Goal: Information Seeking & Learning: Learn about a topic

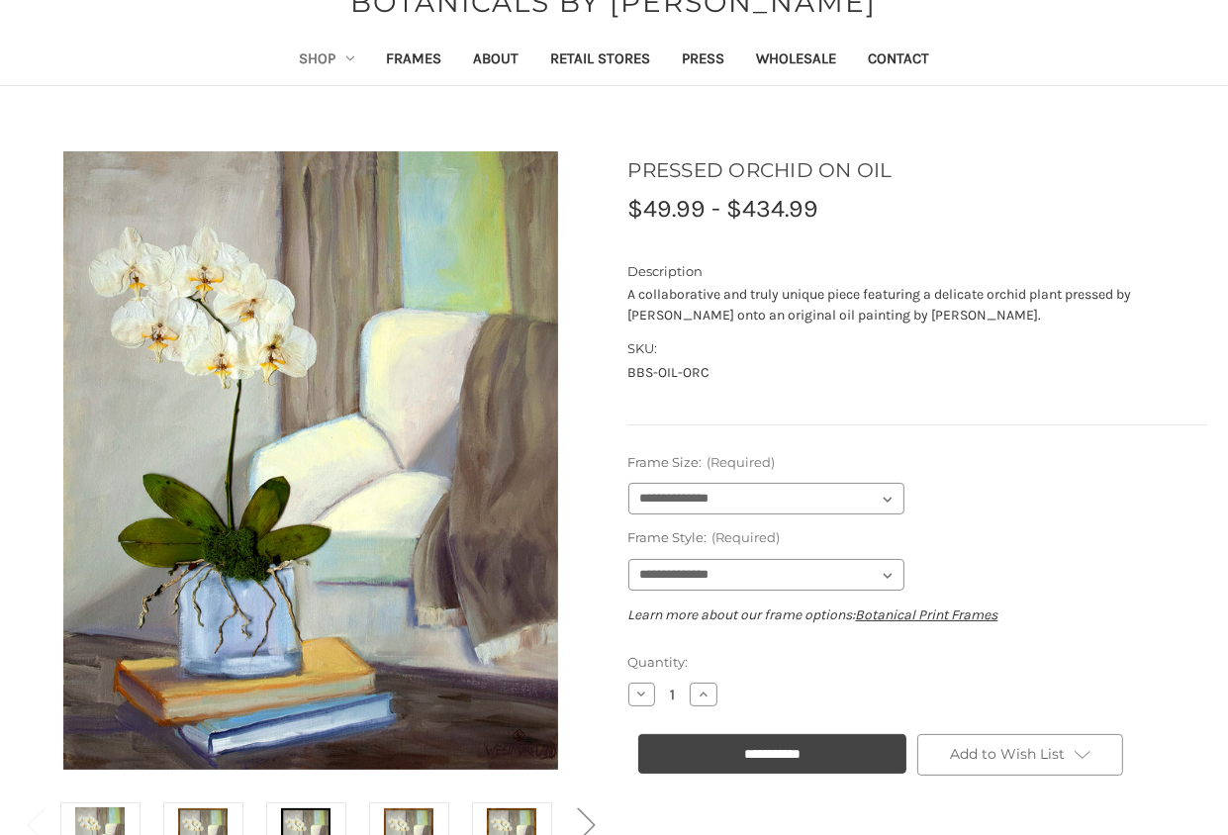
scroll to position [198, 0]
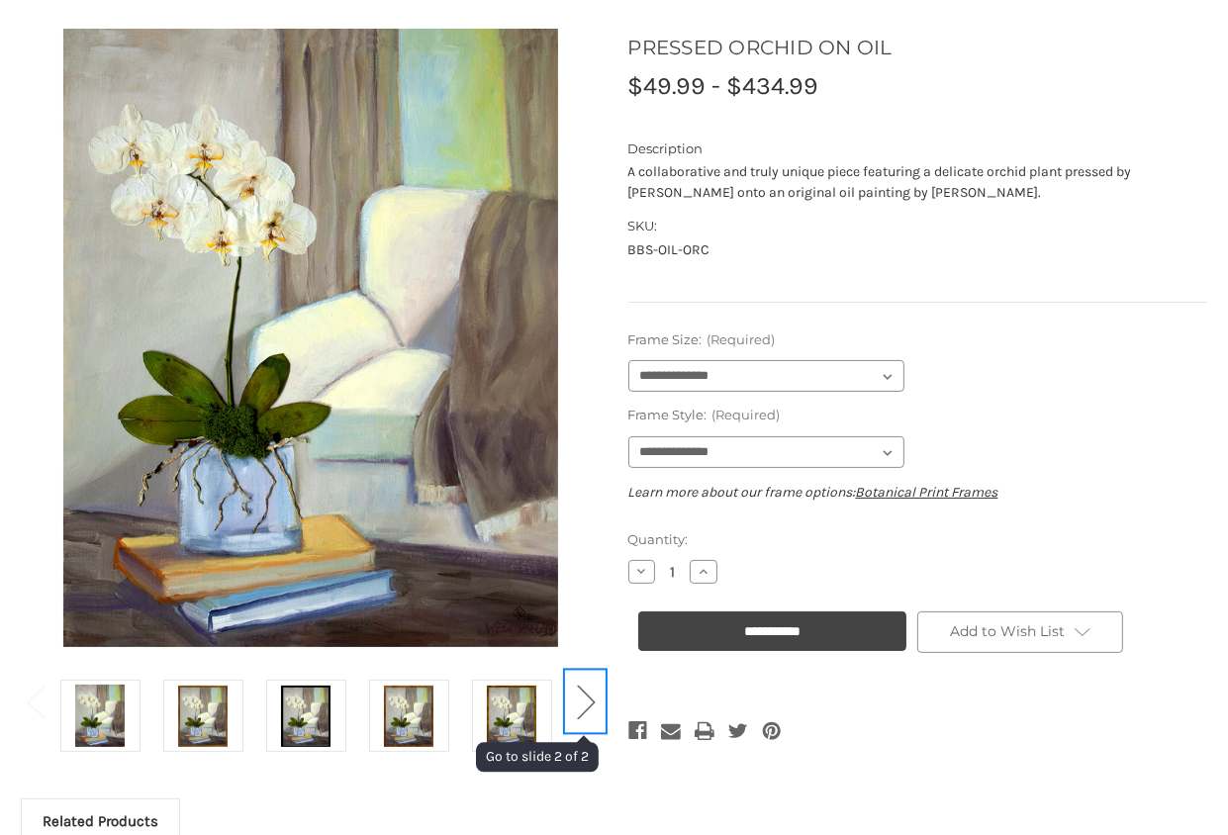
click at [594, 705] on button "Next" at bounding box center [586, 701] width 40 height 60
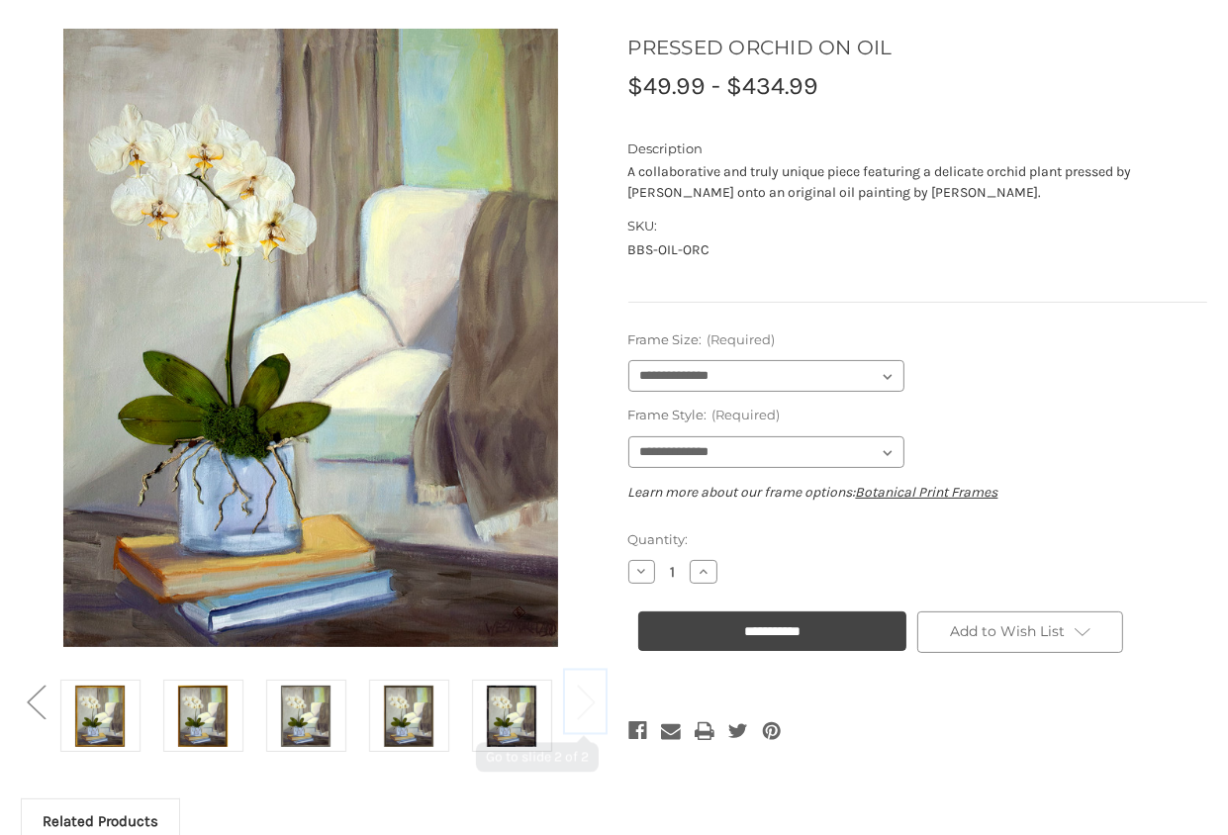
click at [594, 705] on button "Next" at bounding box center [586, 701] width 40 height 60
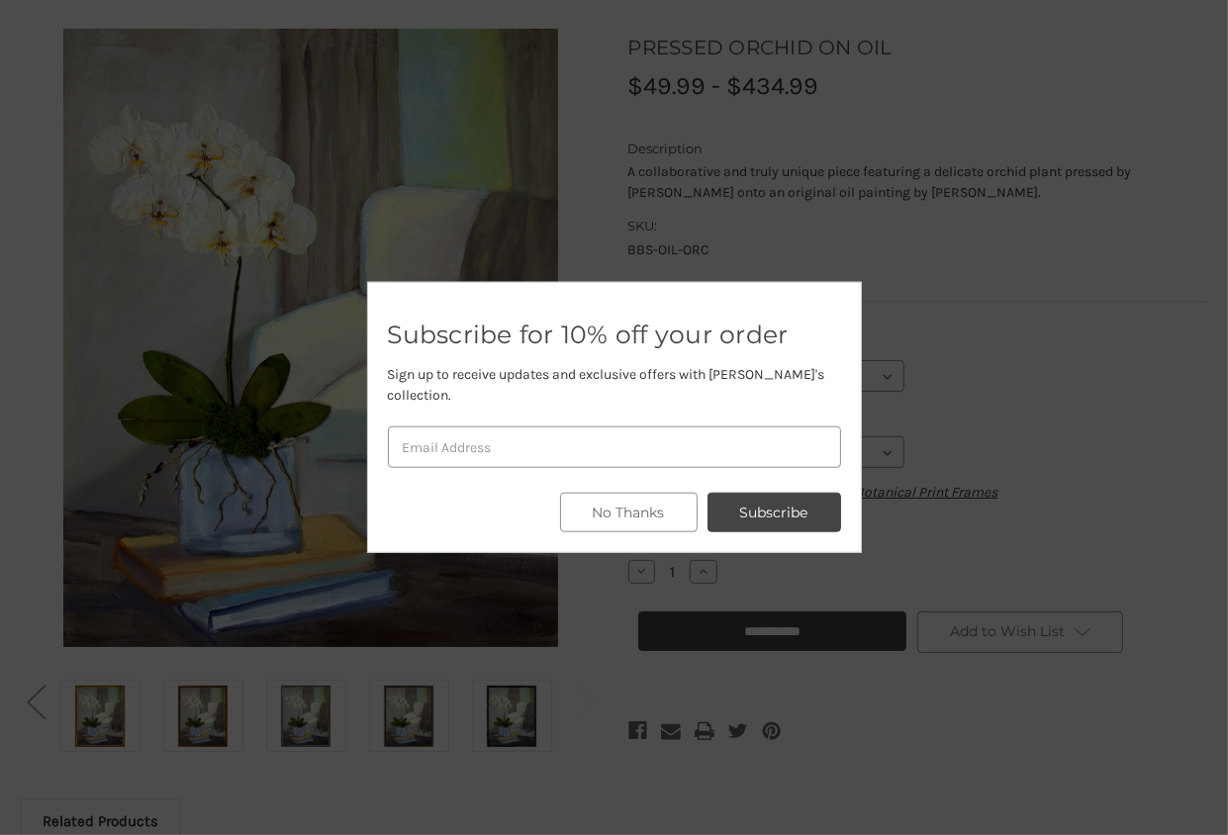
click at [1101, 331] on div at bounding box center [614, 417] width 1228 height 835
click at [599, 500] on button "No Thanks" at bounding box center [629, 513] width 138 height 40
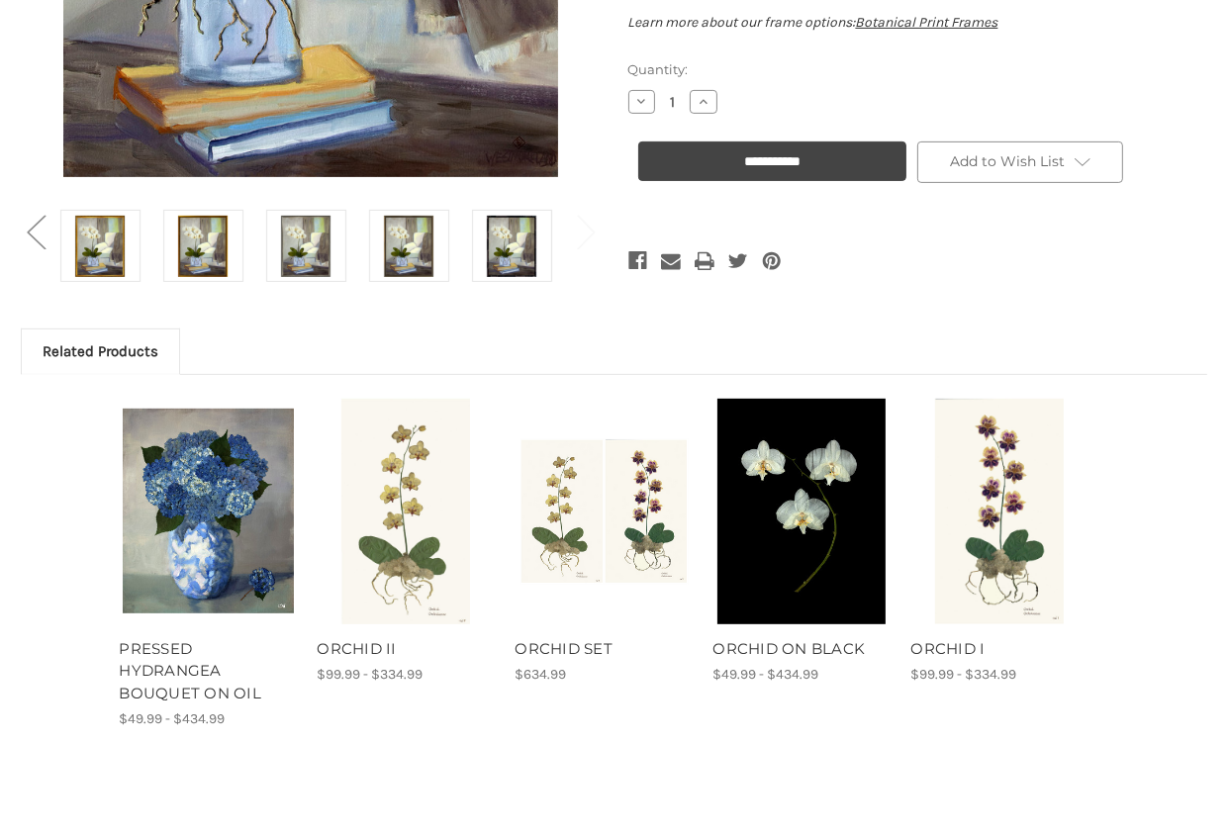
scroll to position [693, 0]
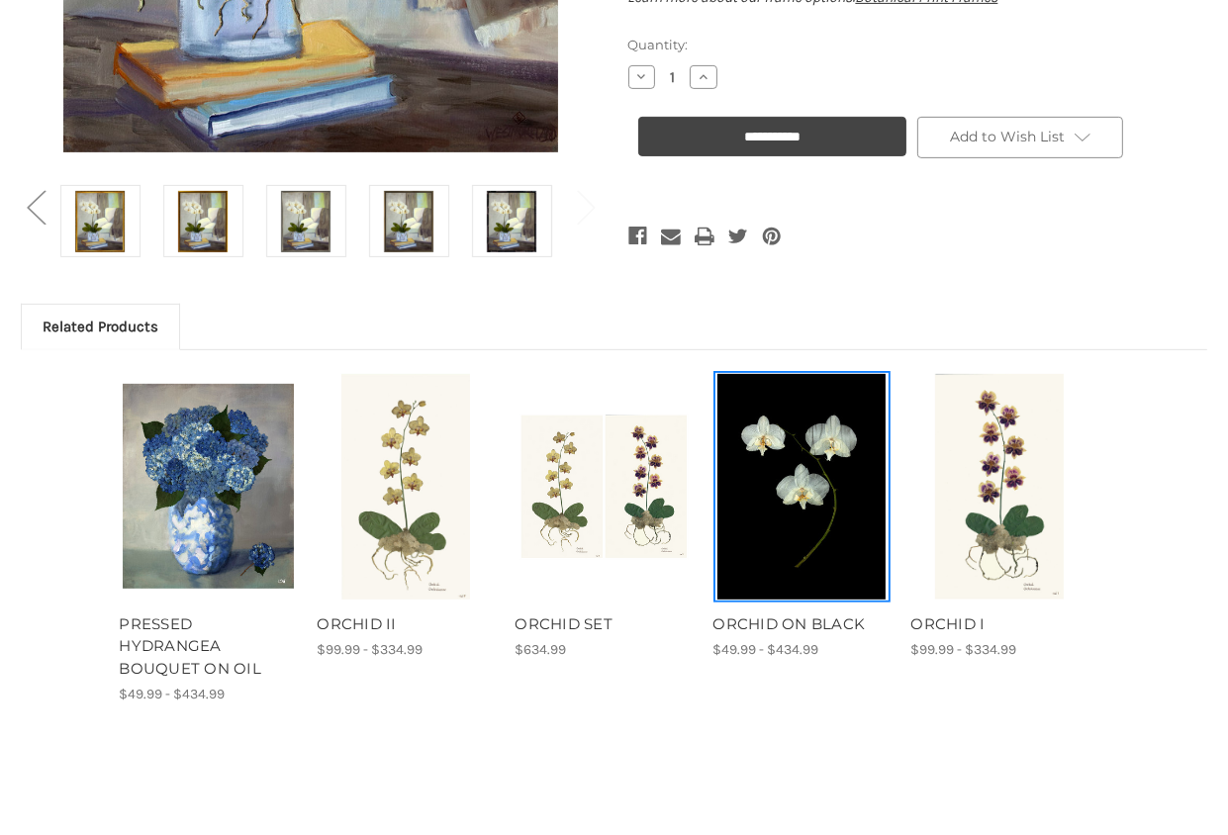
click at [799, 540] on img "ORCHID ON BLACK, Price range from $49.99 to $434.99\a\a" at bounding box center [801, 487] width 171 height 226
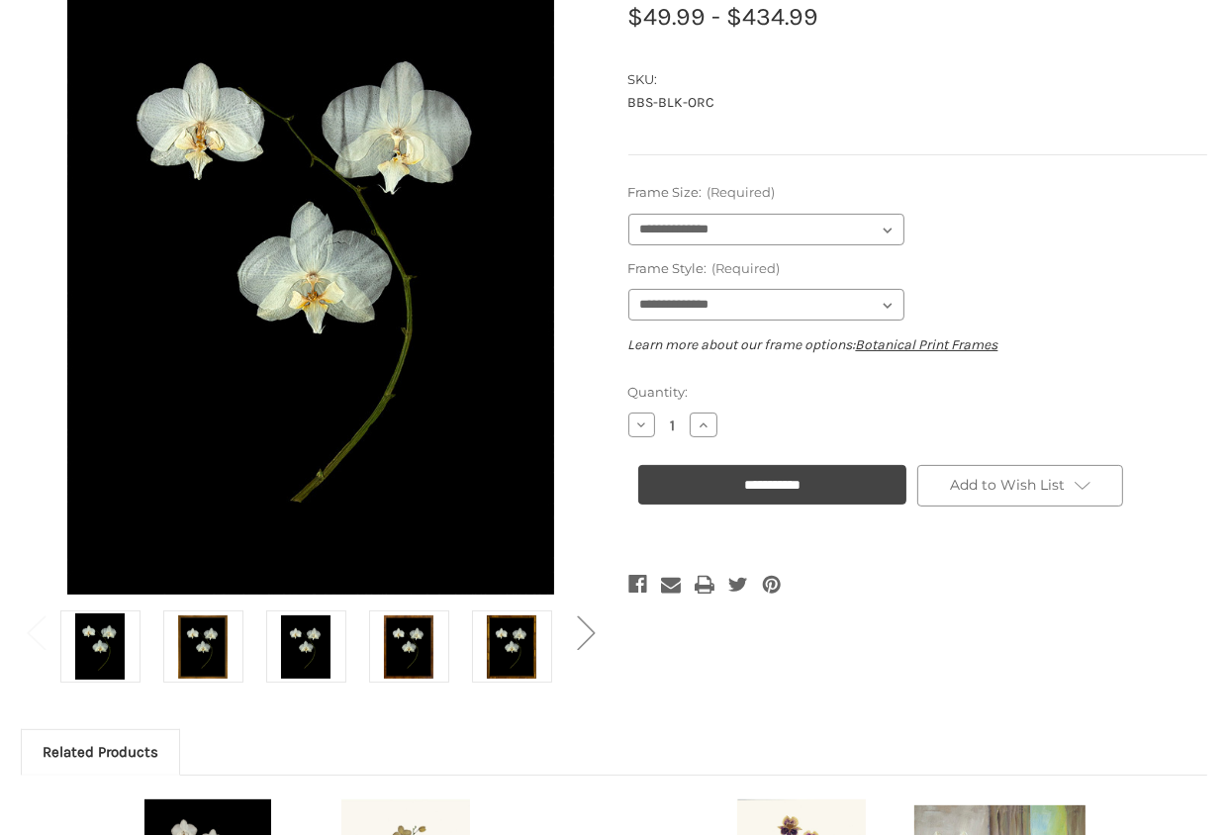
scroll to position [297, 0]
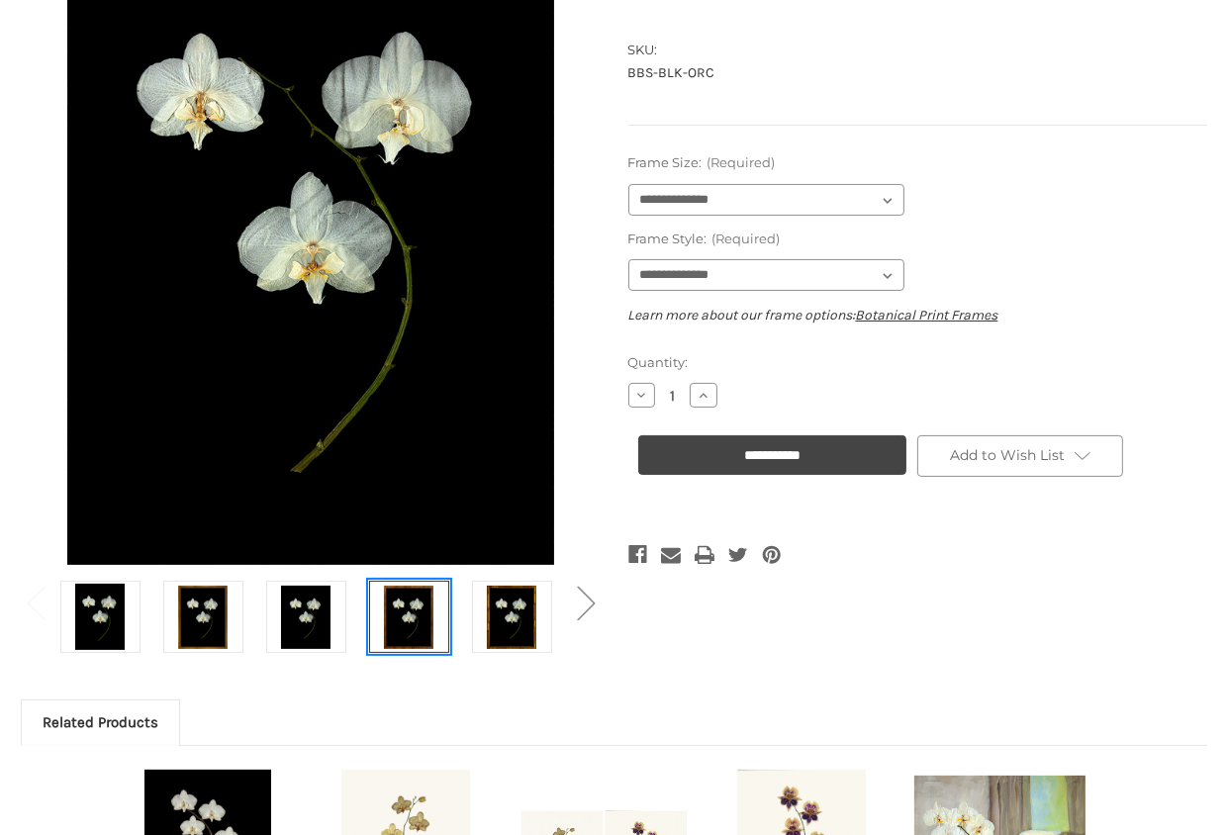
click at [408, 626] on img at bounding box center [408, 617] width 49 height 66
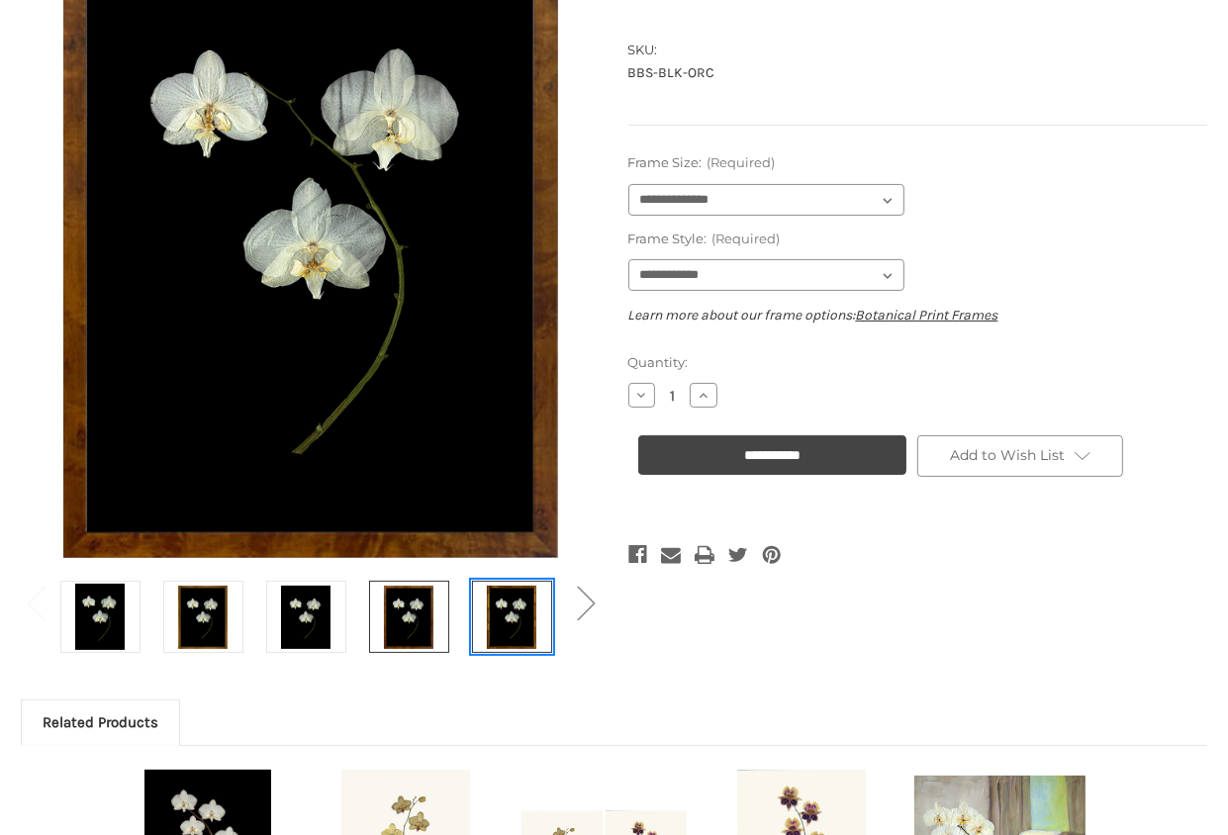
click at [510, 618] on img at bounding box center [511, 617] width 49 height 66
select select "****"
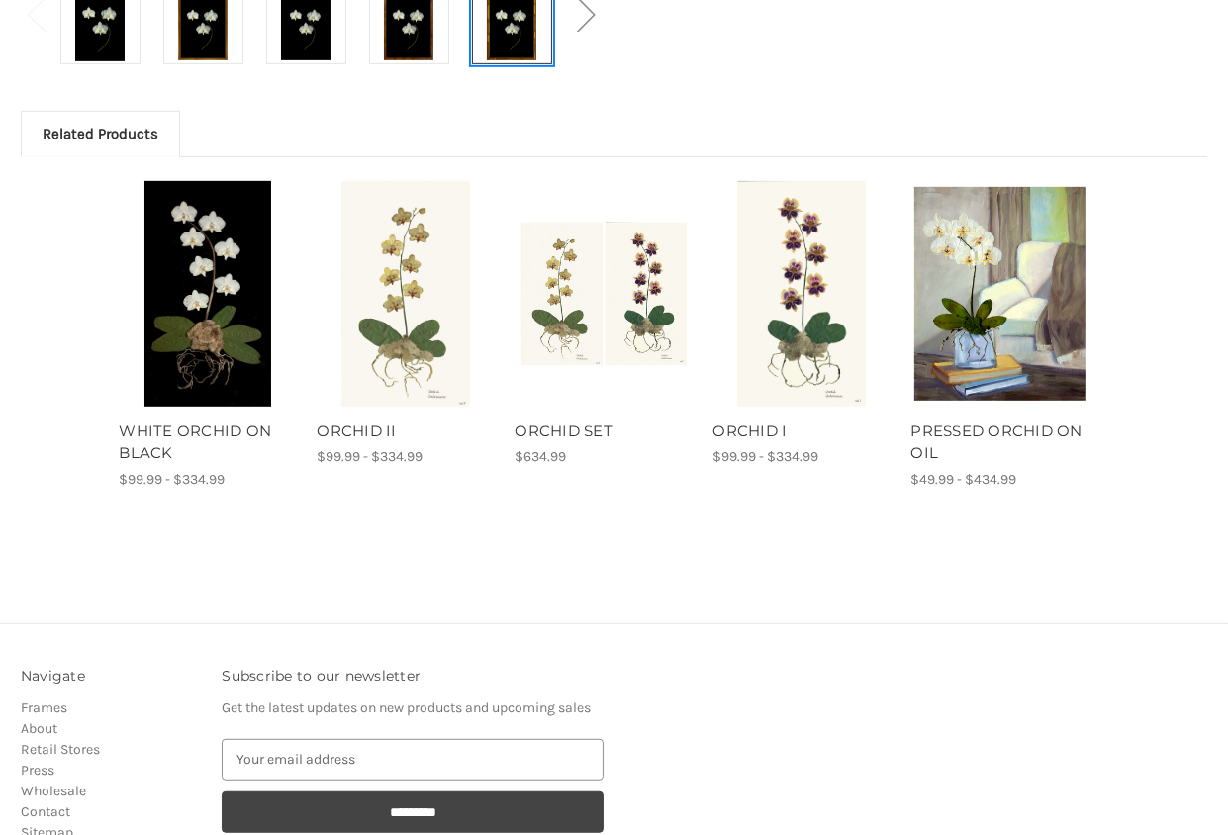
scroll to position [891, 0]
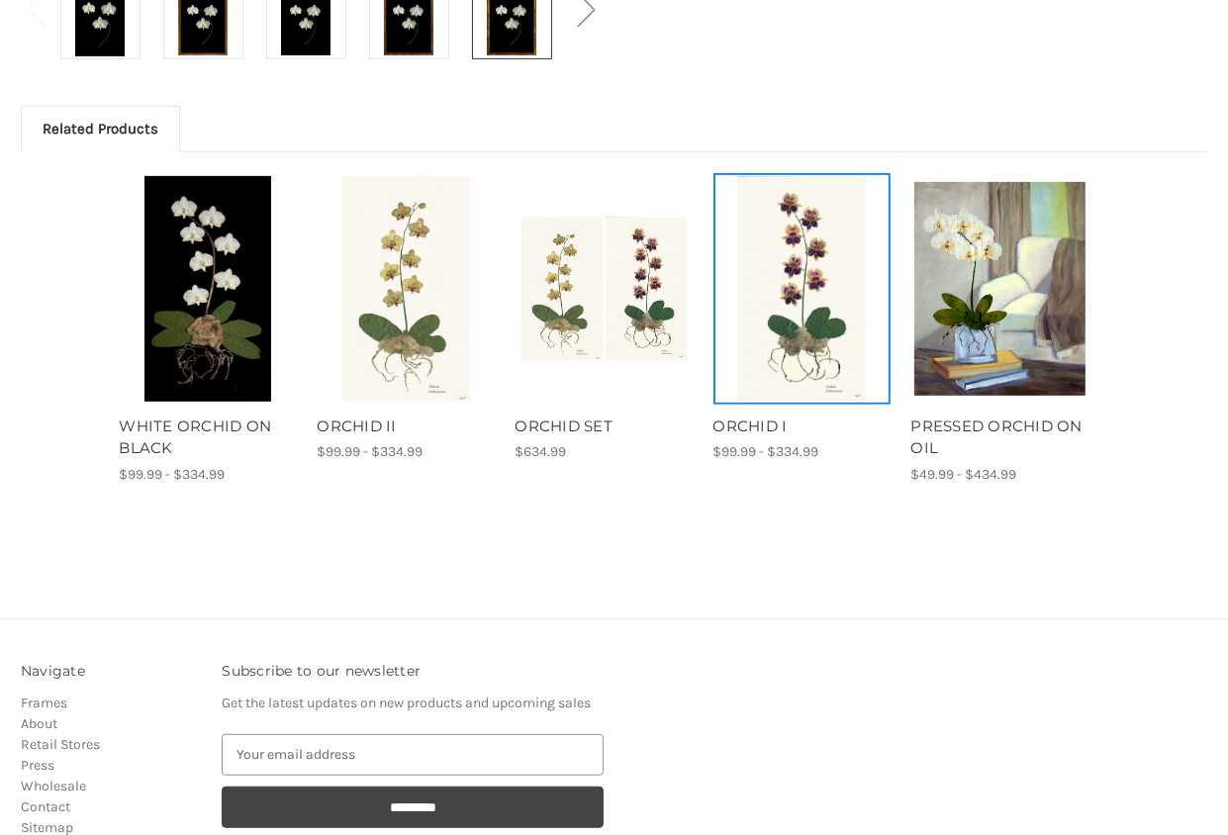
click at [790, 226] on img "ORCHID I, Price range from $99.99 to $334.99\a\a" at bounding box center [801, 289] width 171 height 226
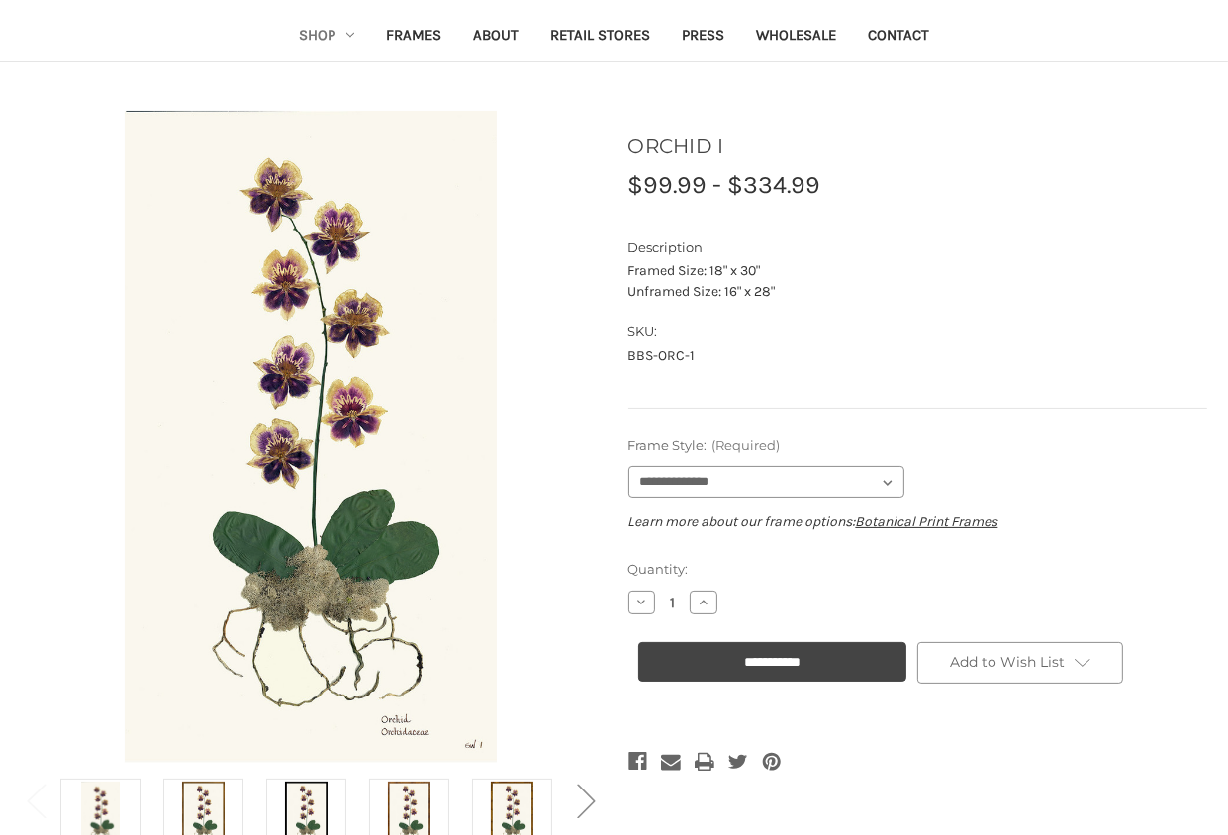
scroll to position [297, 0]
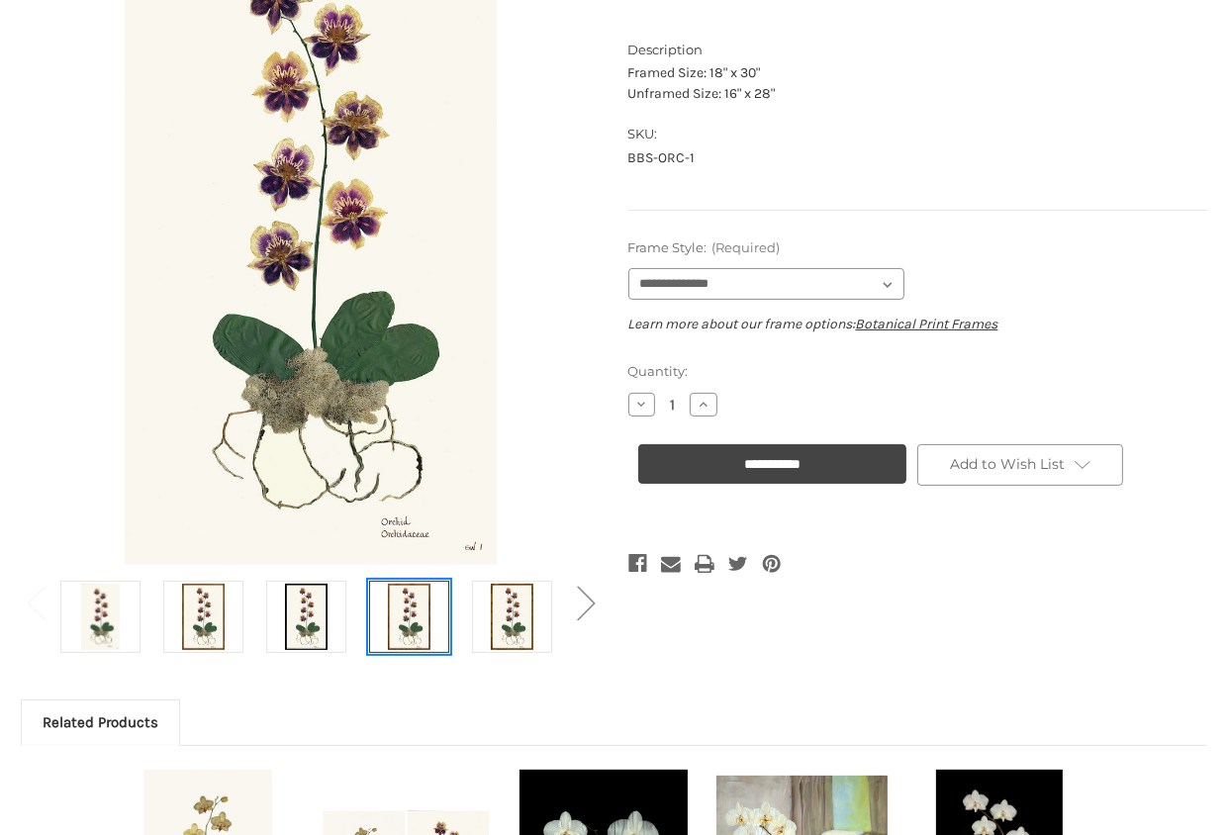
click at [408, 606] on img at bounding box center [408, 617] width 49 height 66
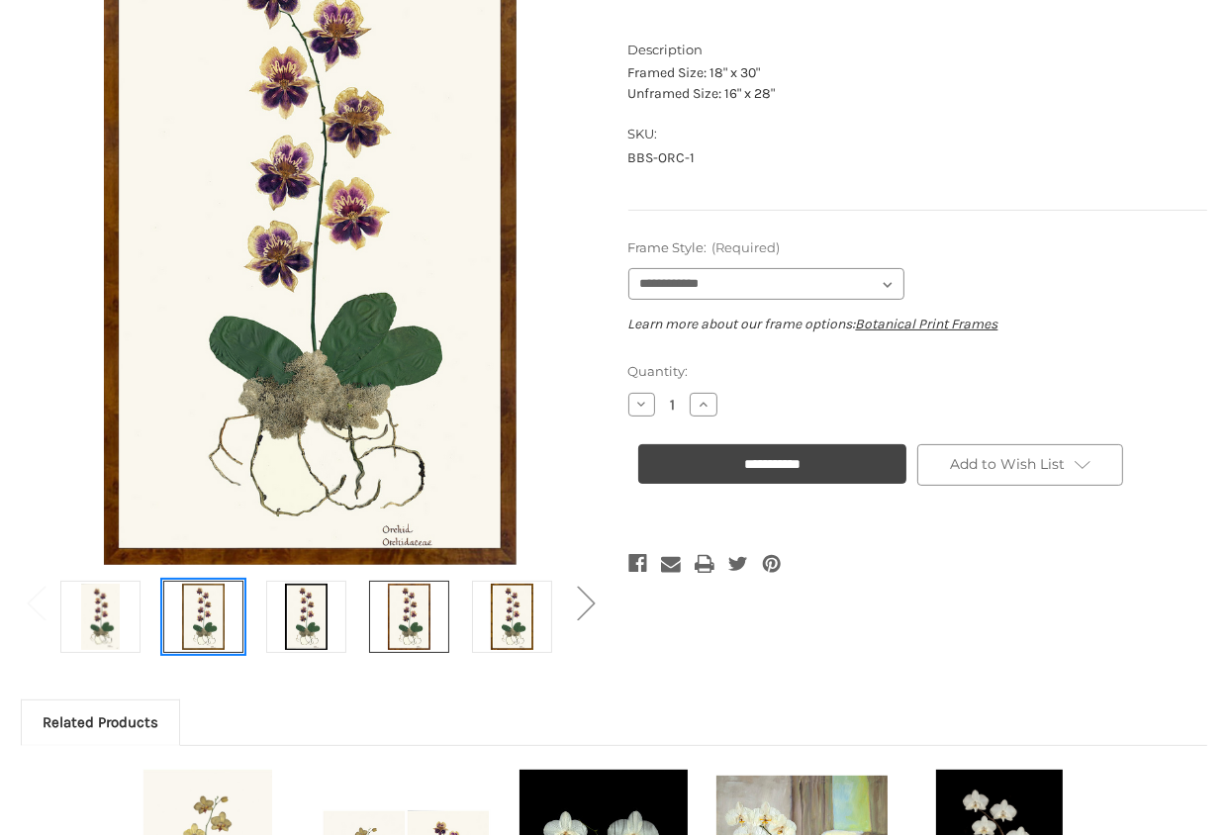
click at [226, 638] on img at bounding box center [202, 617] width 49 height 66
select select "****"
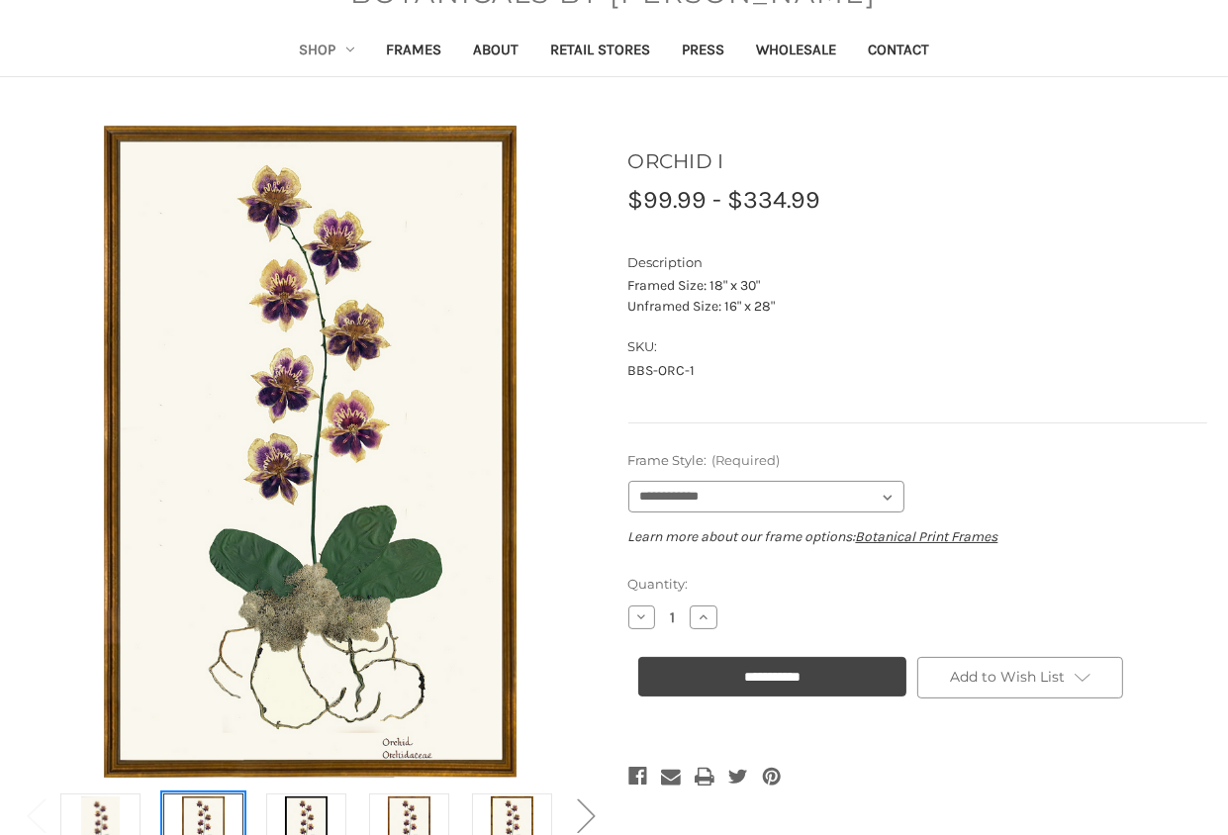
scroll to position [0, 0]
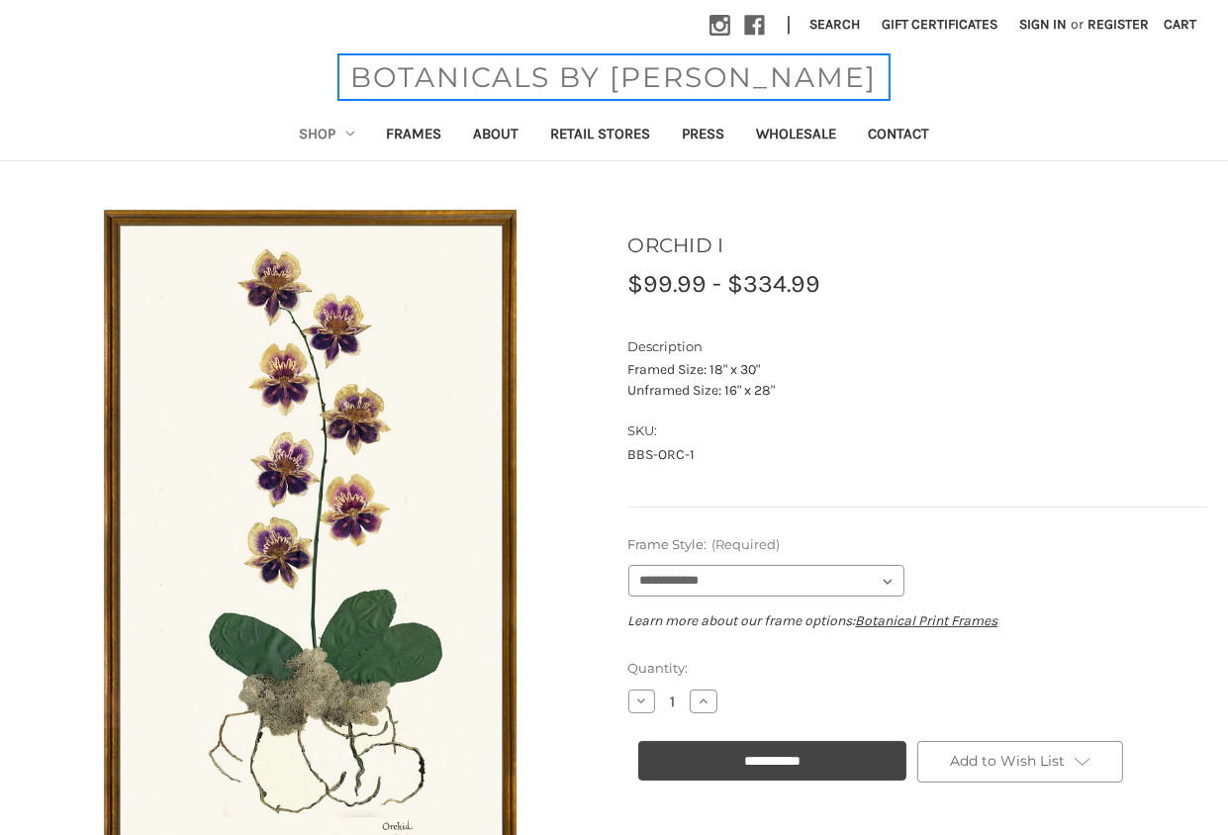
click at [491, 67] on span "BOTANICALS BY [PERSON_NAME]" at bounding box center [613, 77] width 546 height 42
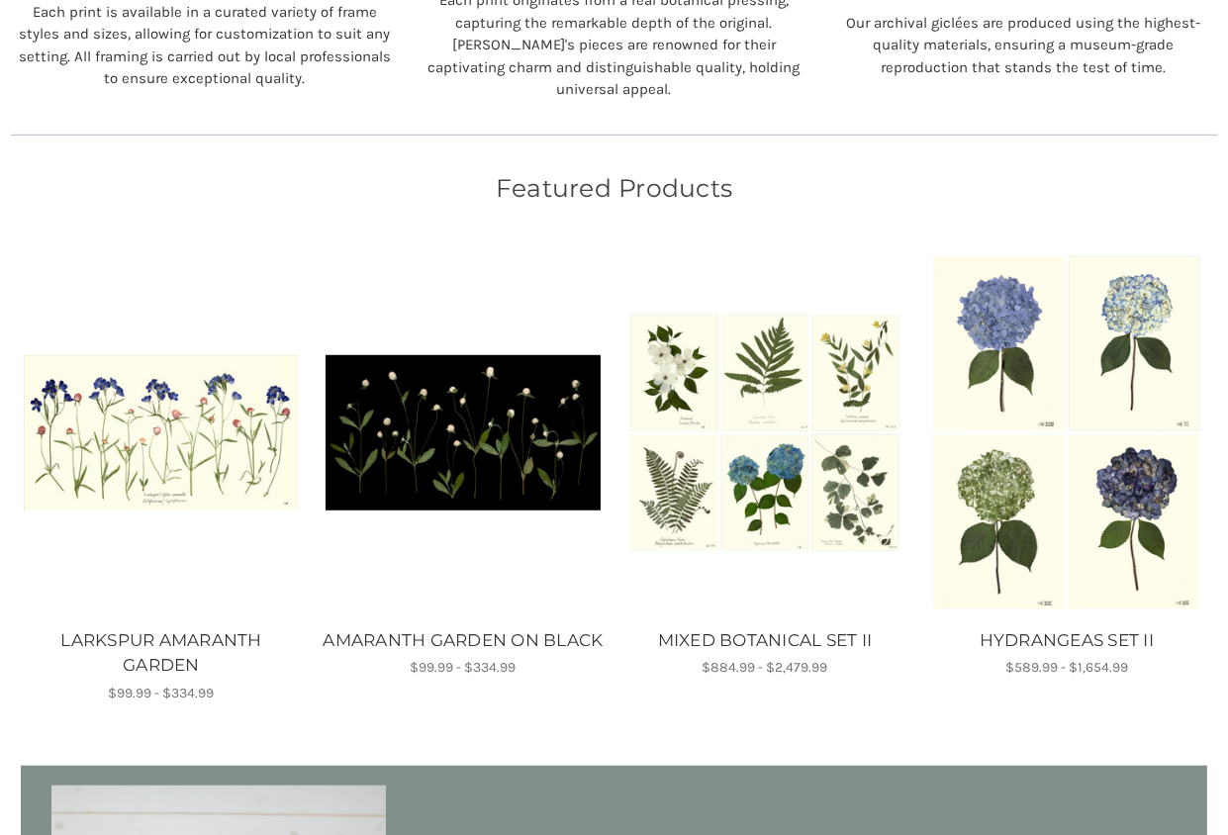
scroll to position [1089, 0]
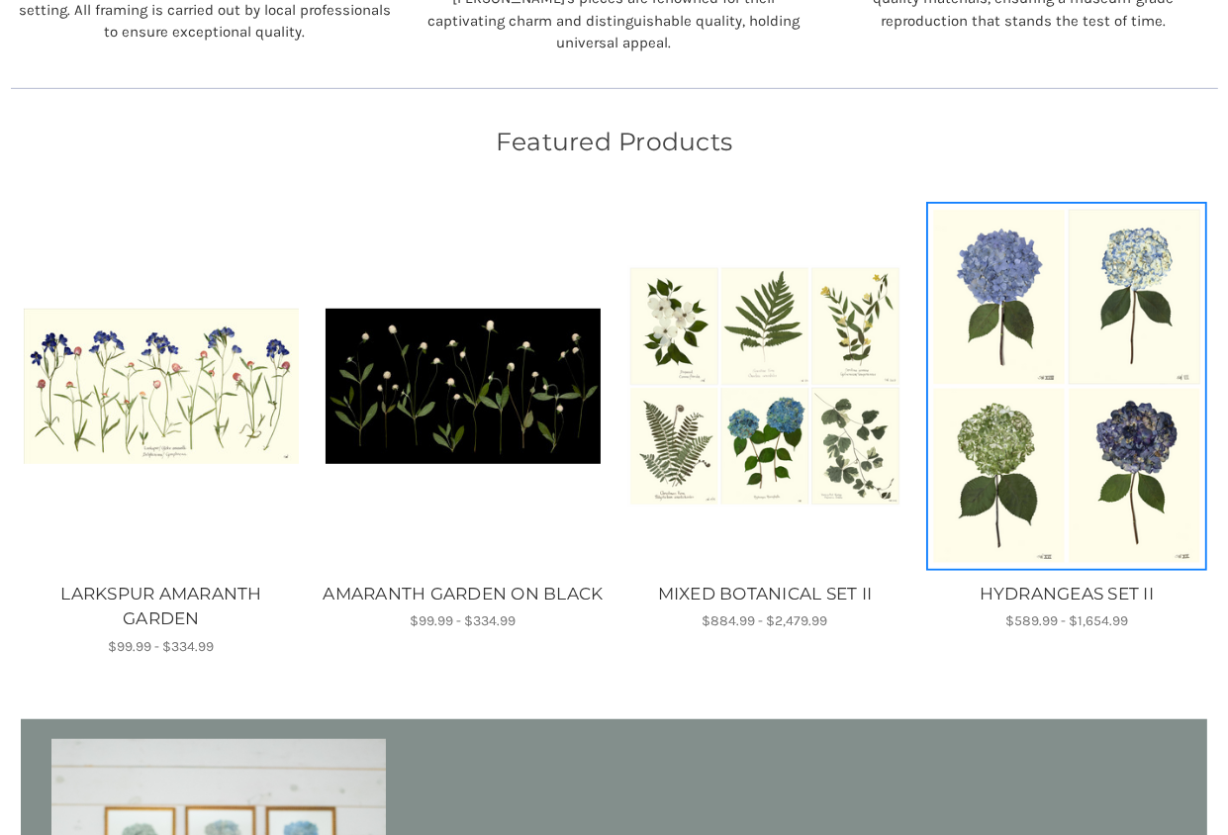
click at [1073, 412] on img "HYDRANGEAS SET II, Price range from $589.99 to $1,654.99\a\a" at bounding box center [1066, 387] width 275 height 362
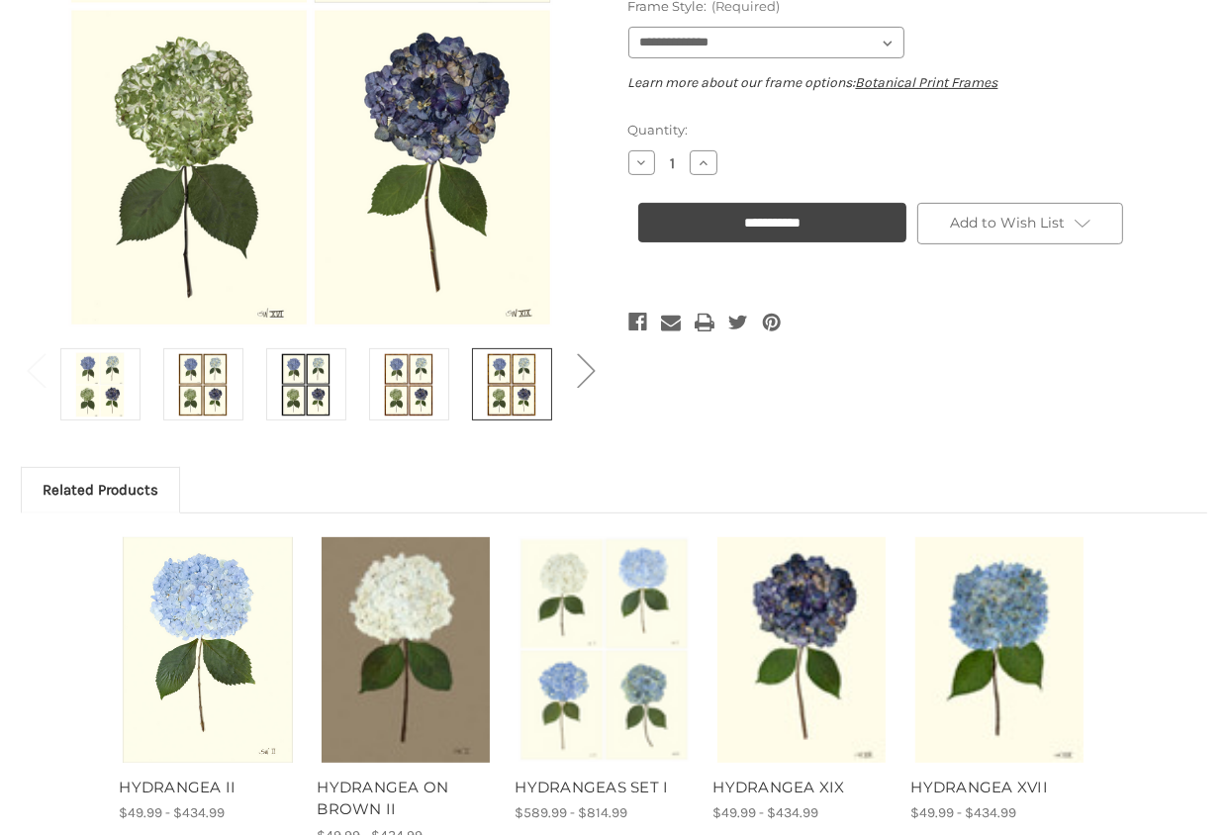
scroll to position [495, 0]
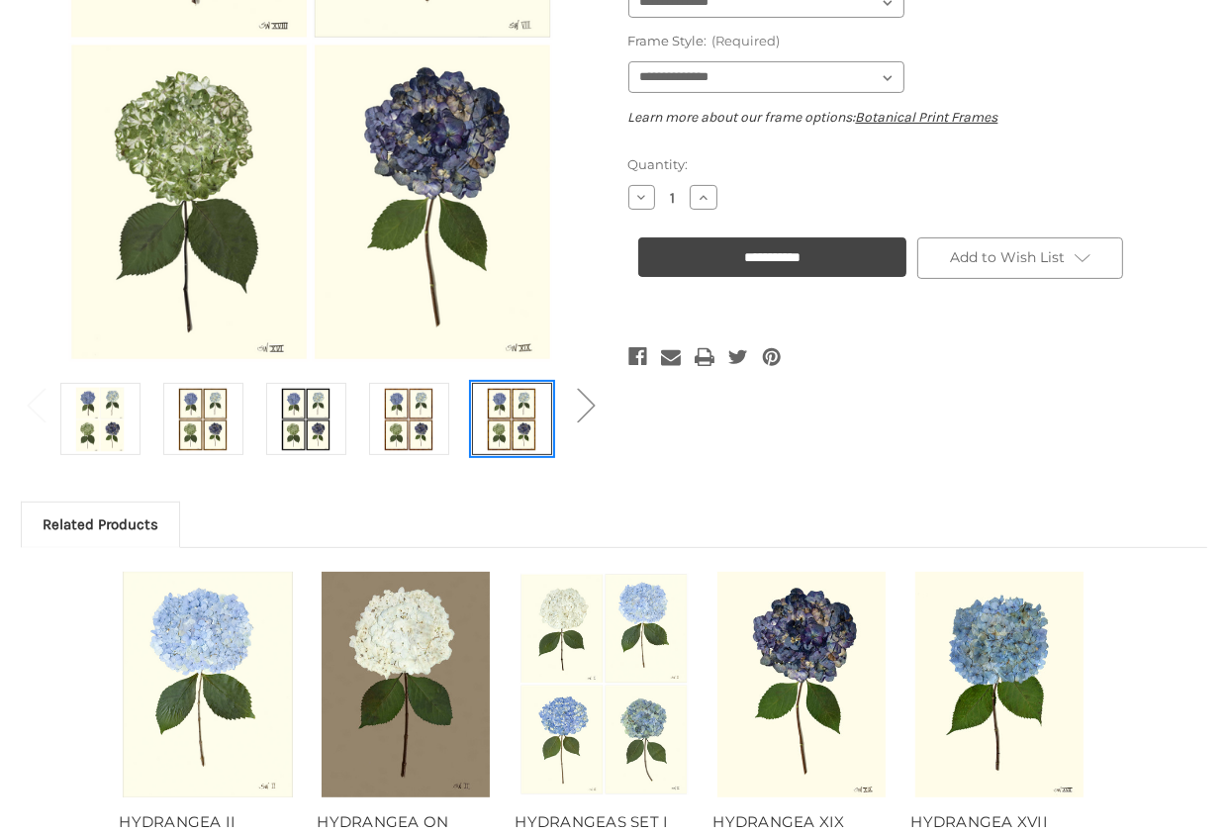
click at [513, 418] on img at bounding box center [511, 419] width 49 height 66
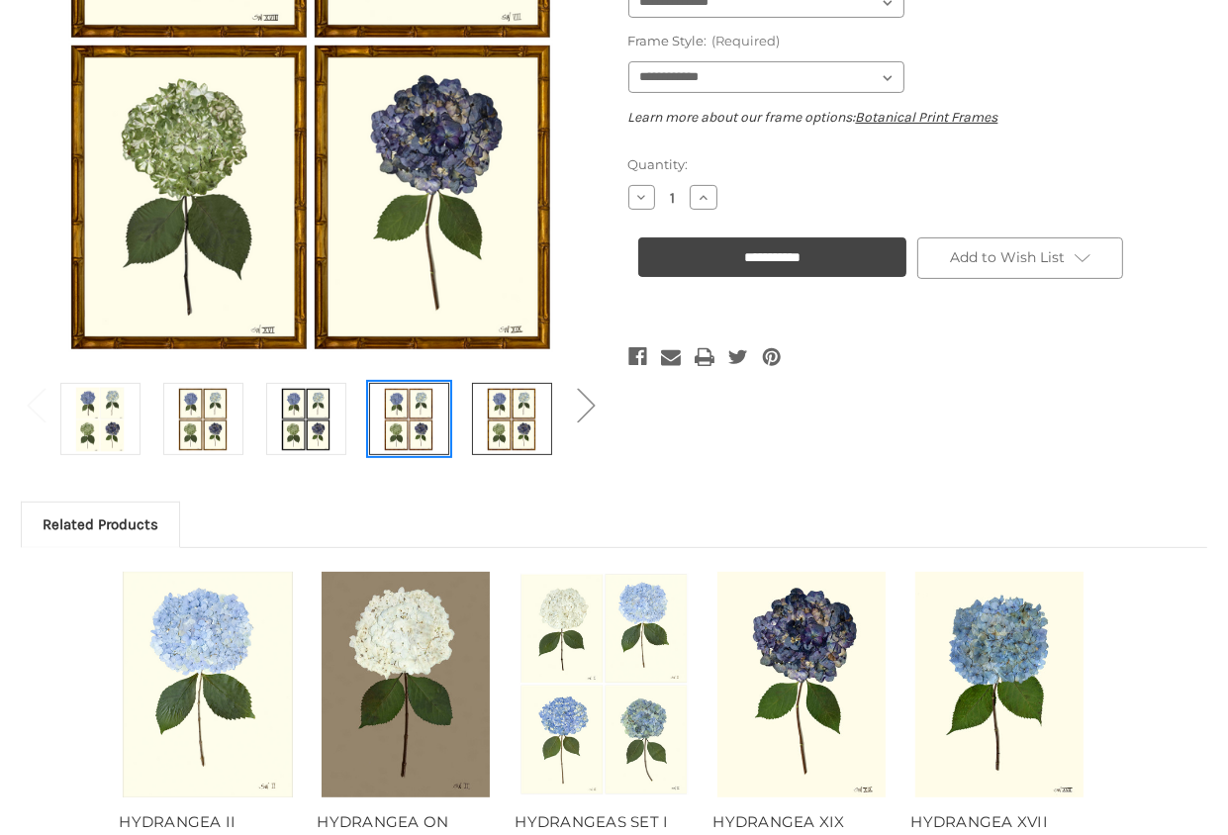
click at [417, 419] on img at bounding box center [408, 419] width 49 height 66
select select "****"
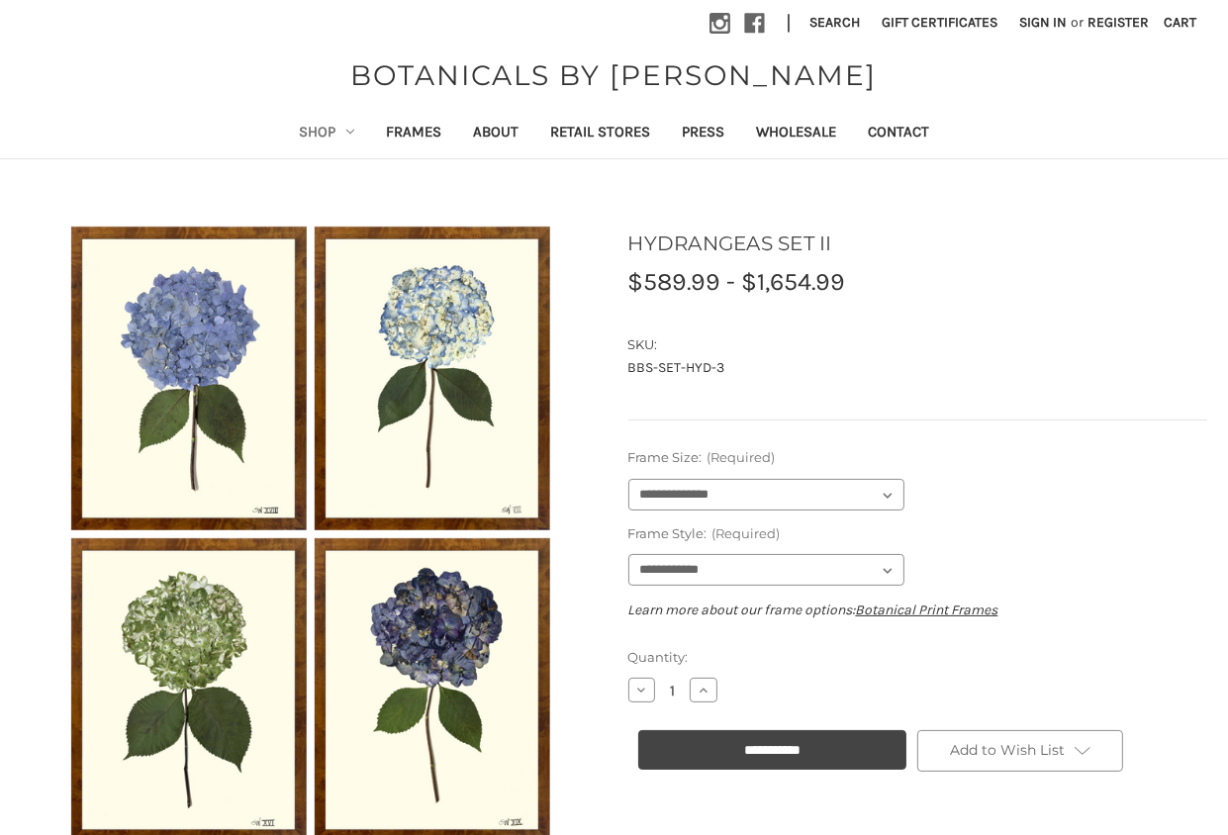
scroll to position [0, 0]
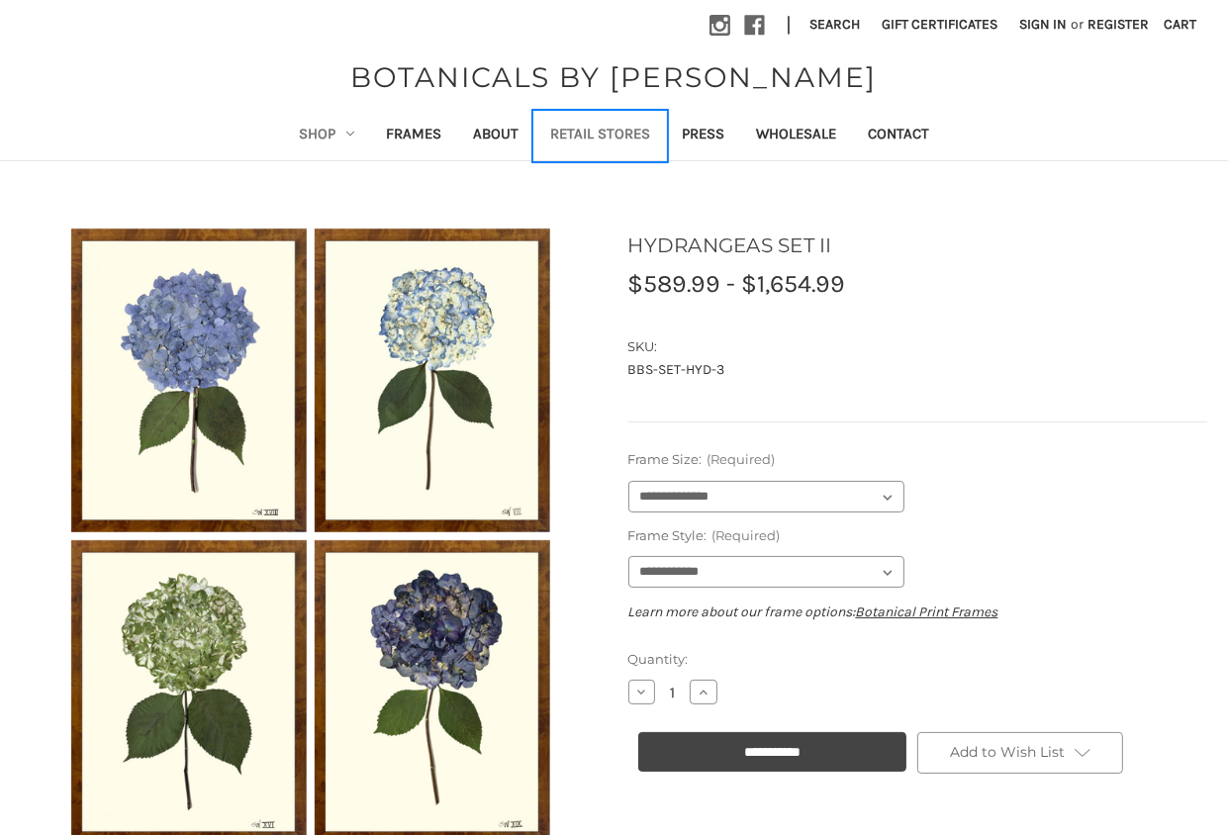
click at [582, 125] on link "Retail Stores" at bounding box center [600, 136] width 132 height 48
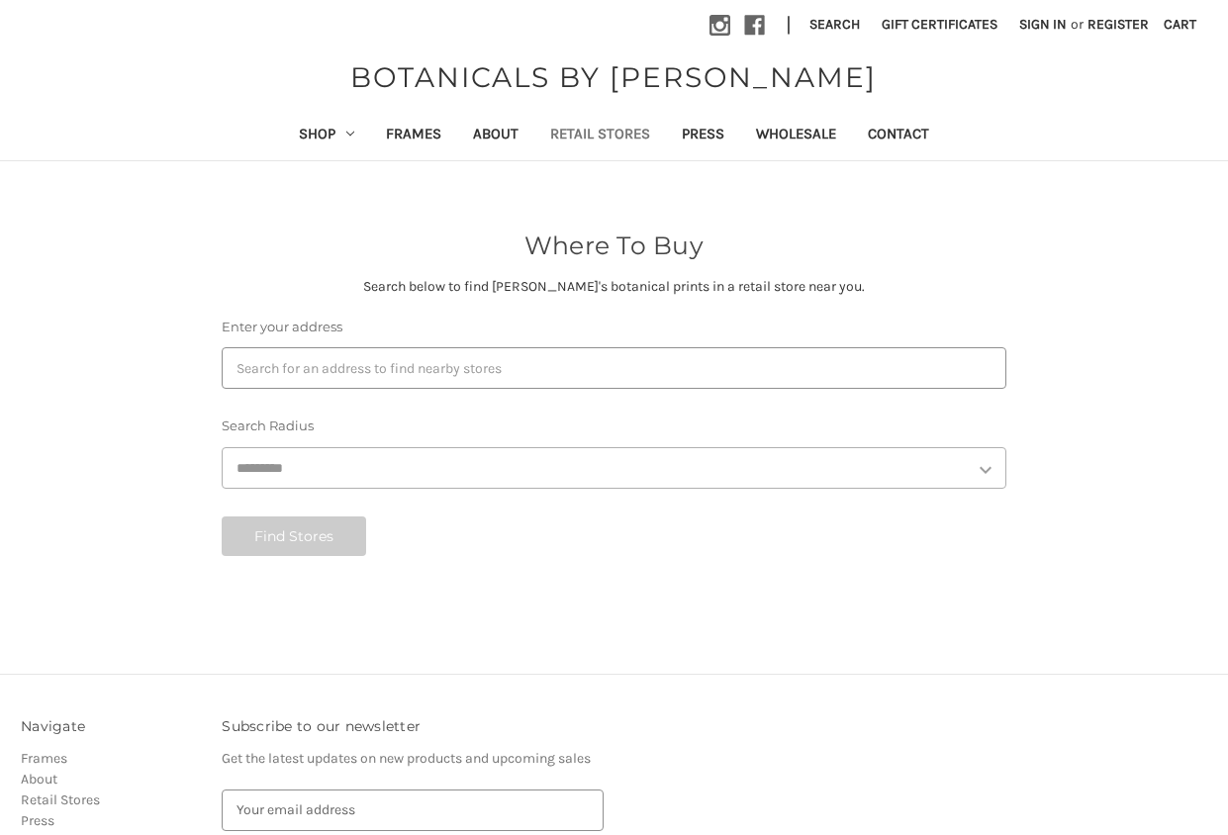
select select "***"
click at [425, 128] on link "Frames" at bounding box center [413, 136] width 87 height 48
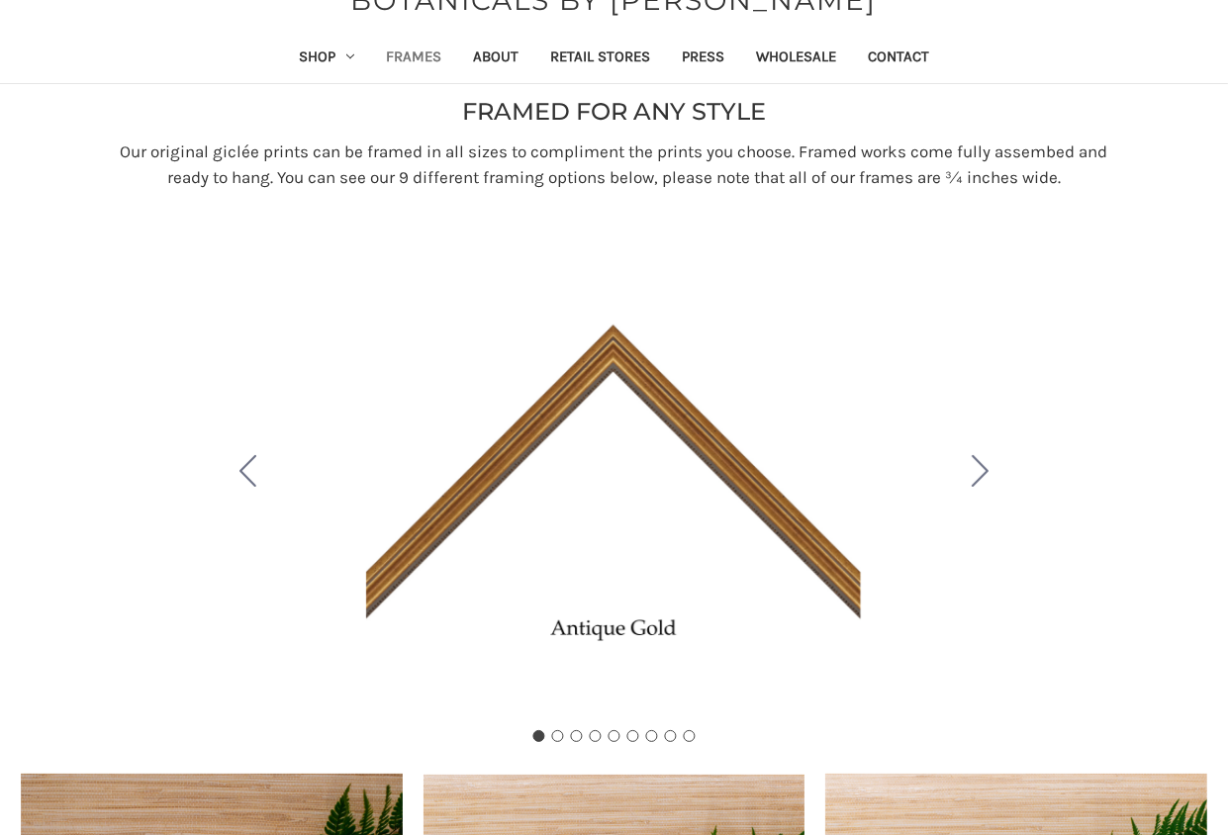
scroll to position [198, 0]
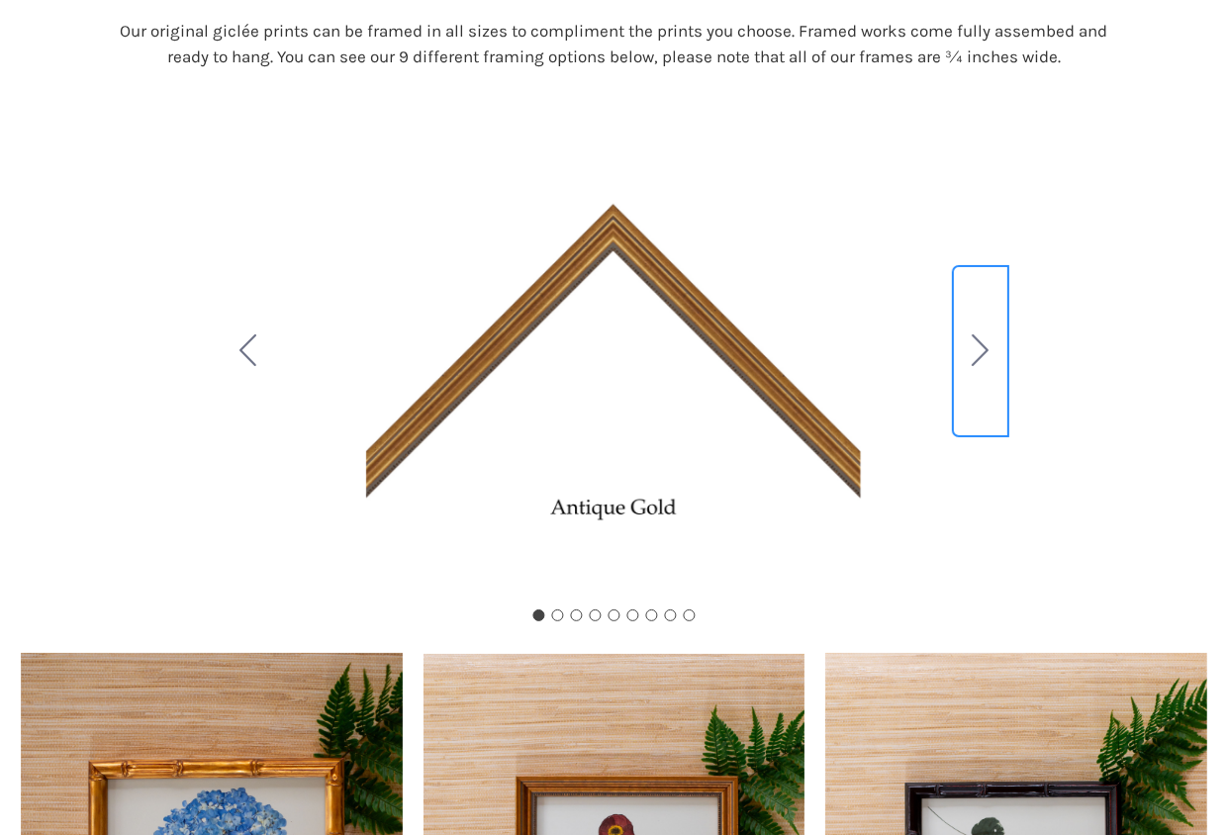
click at [990, 330] on button "Go to slide 2" at bounding box center [980, 351] width 51 height 166
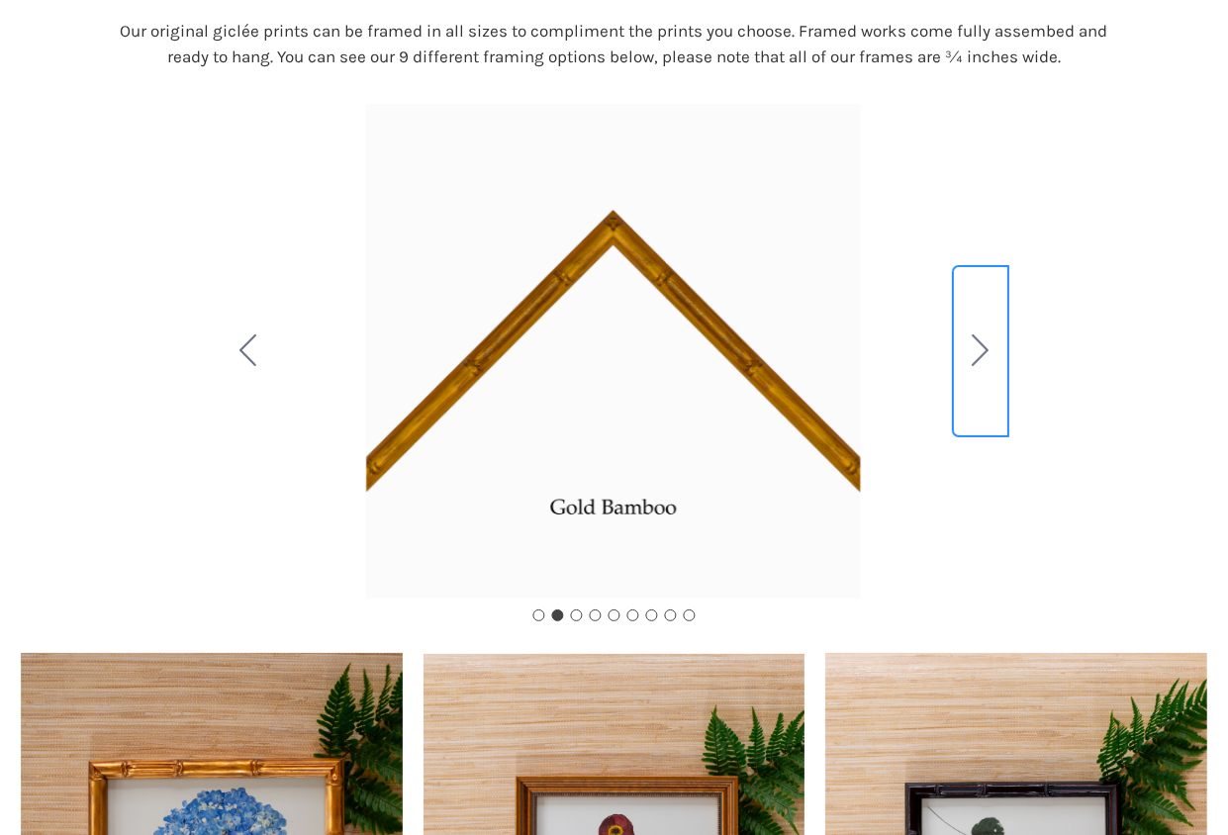
click at [990, 330] on button "Go to slide 3" at bounding box center [980, 351] width 51 height 166
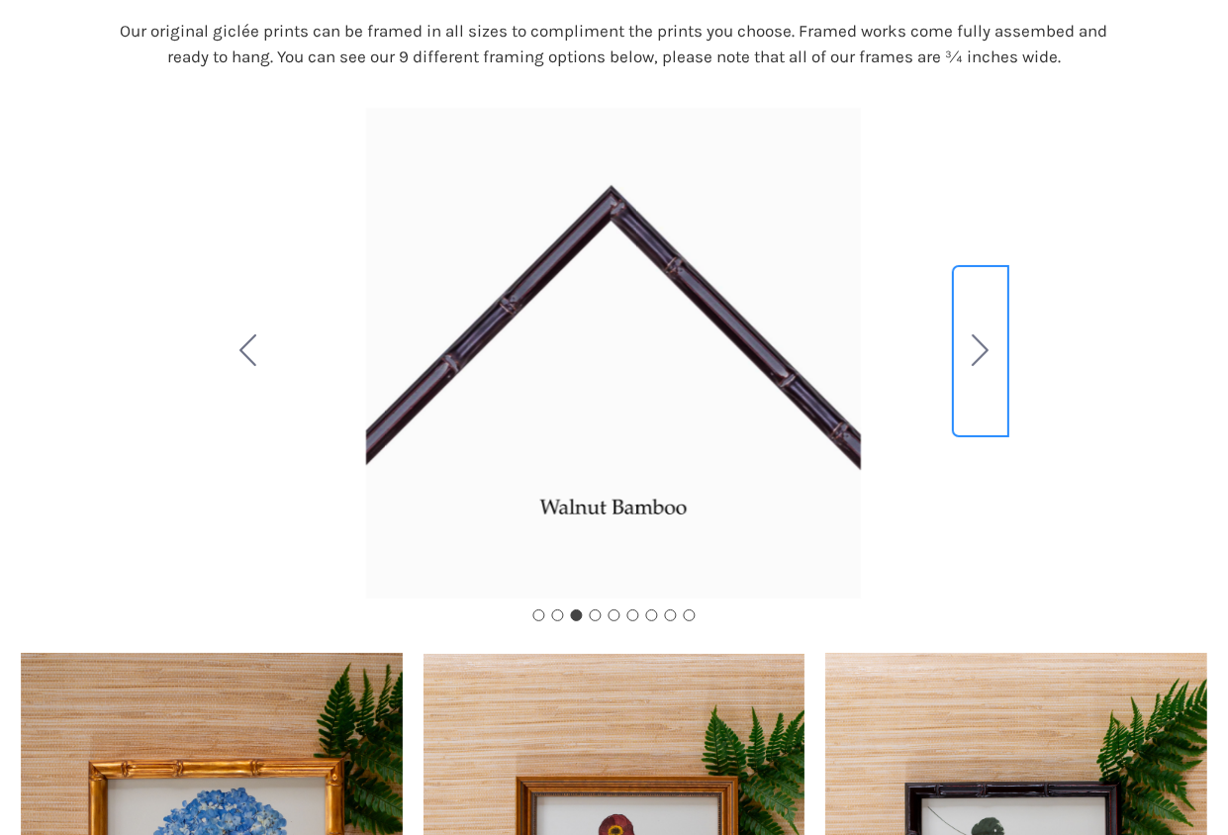
click at [990, 330] on button "Go to slide 4" at bounding box center [980, 351] width 51 height 166
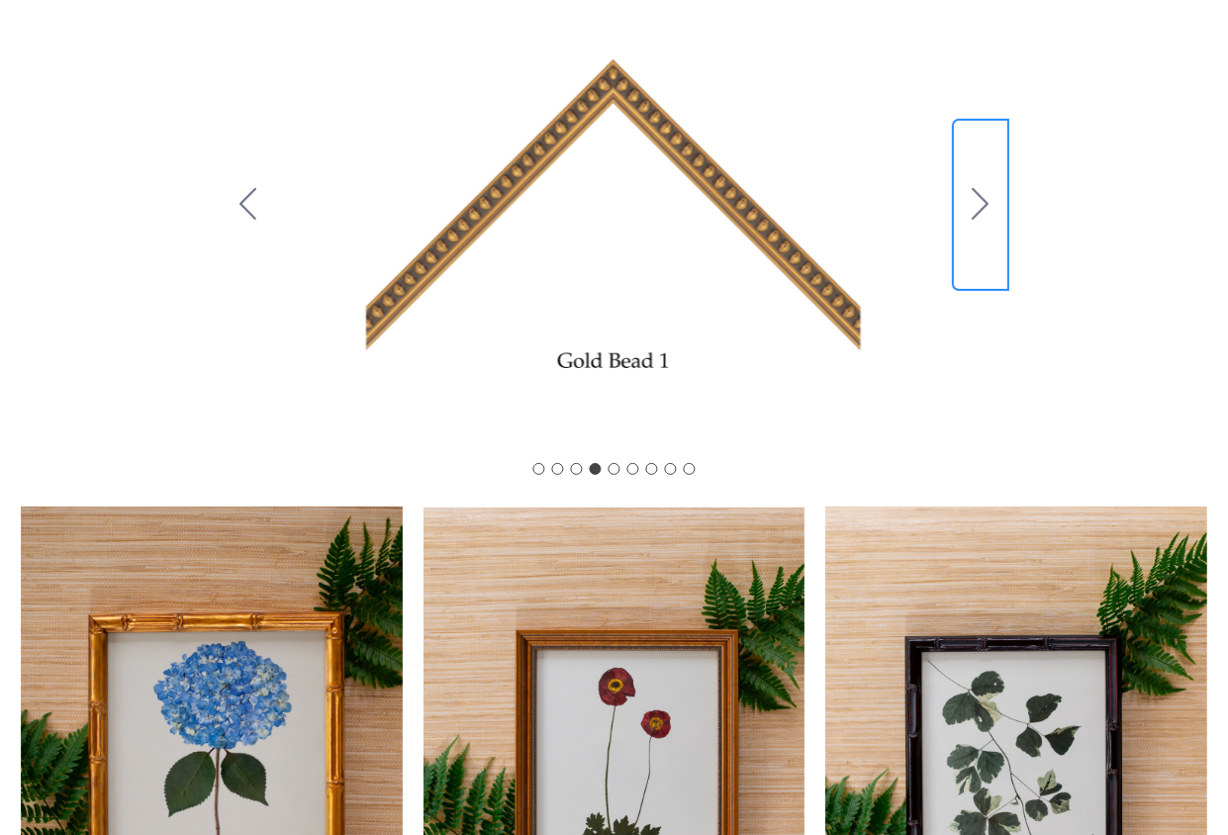
scroll to position [0, 0]
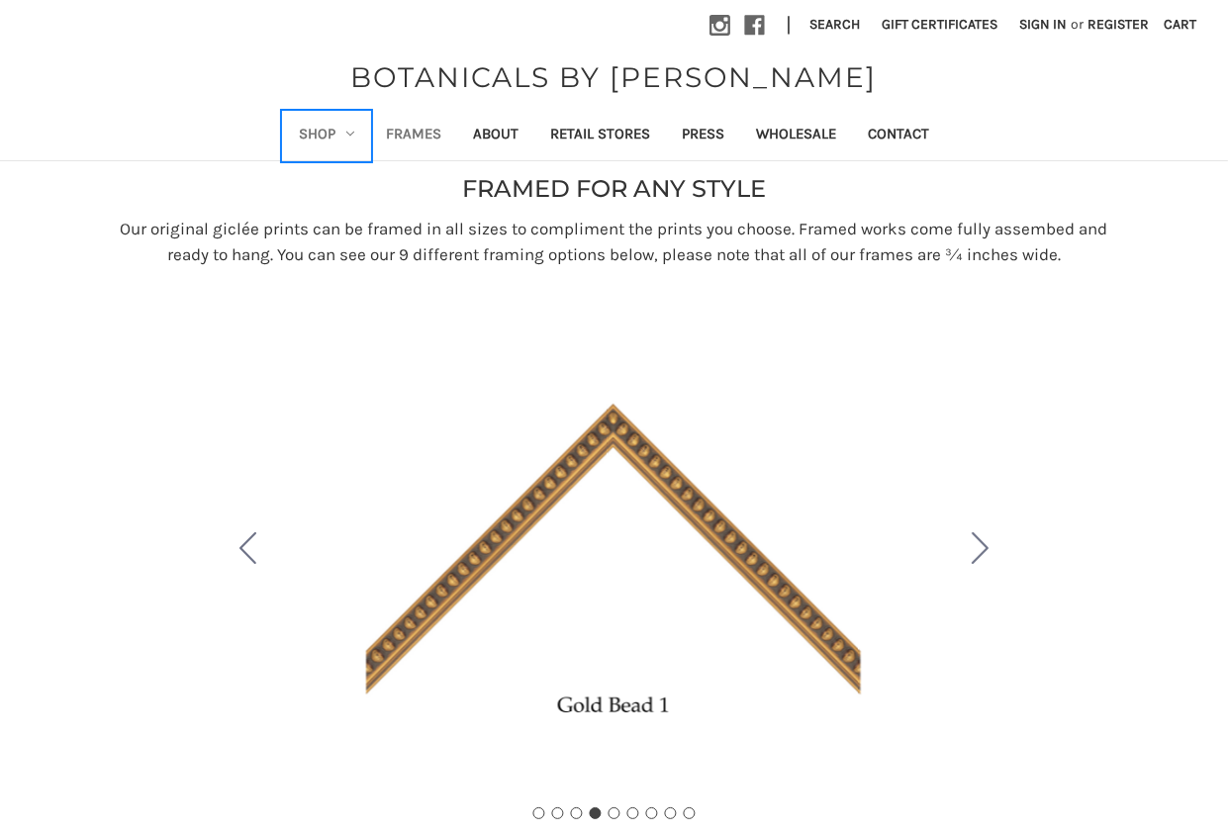
click at [322, 128] on link "Shop" at bounding box center [326, 136] width 87 height 48
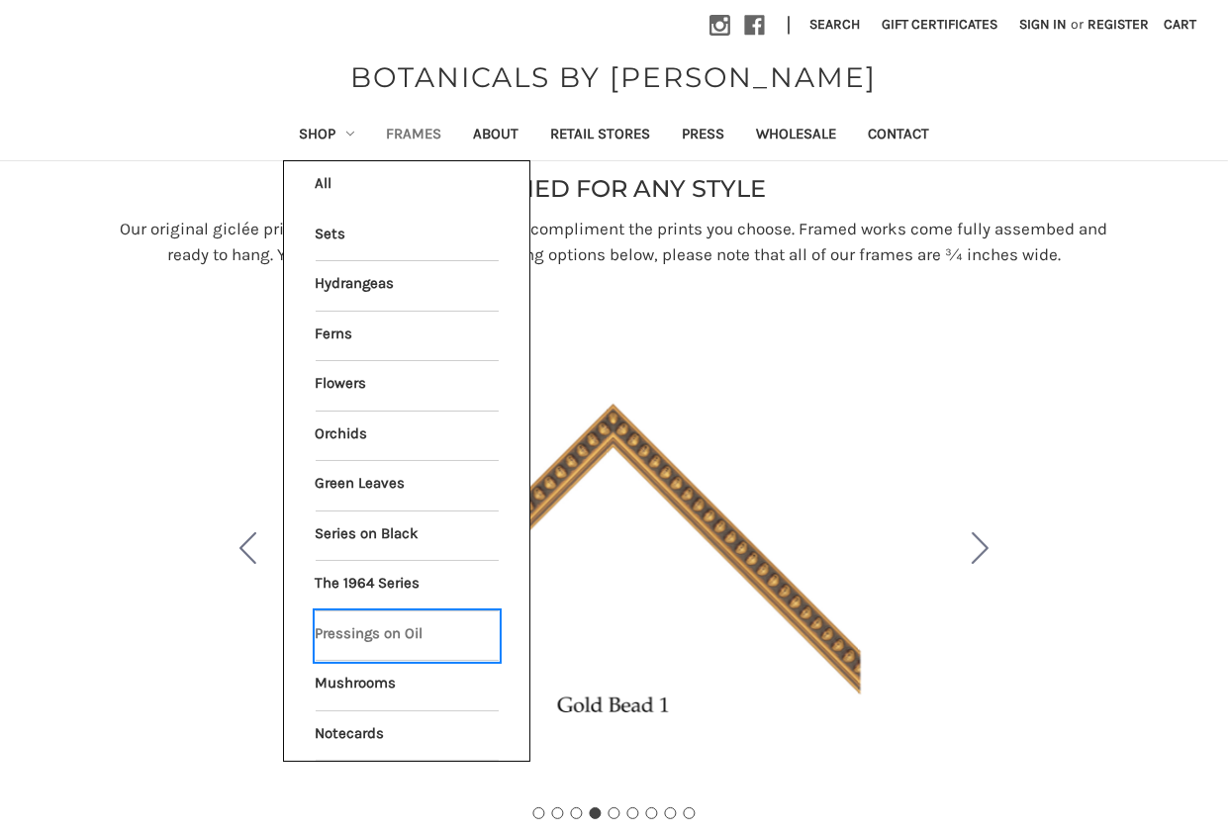
click at [410, 633] on link "Pressings on Oil" at bounding box center [407, 636] width 183 height 49
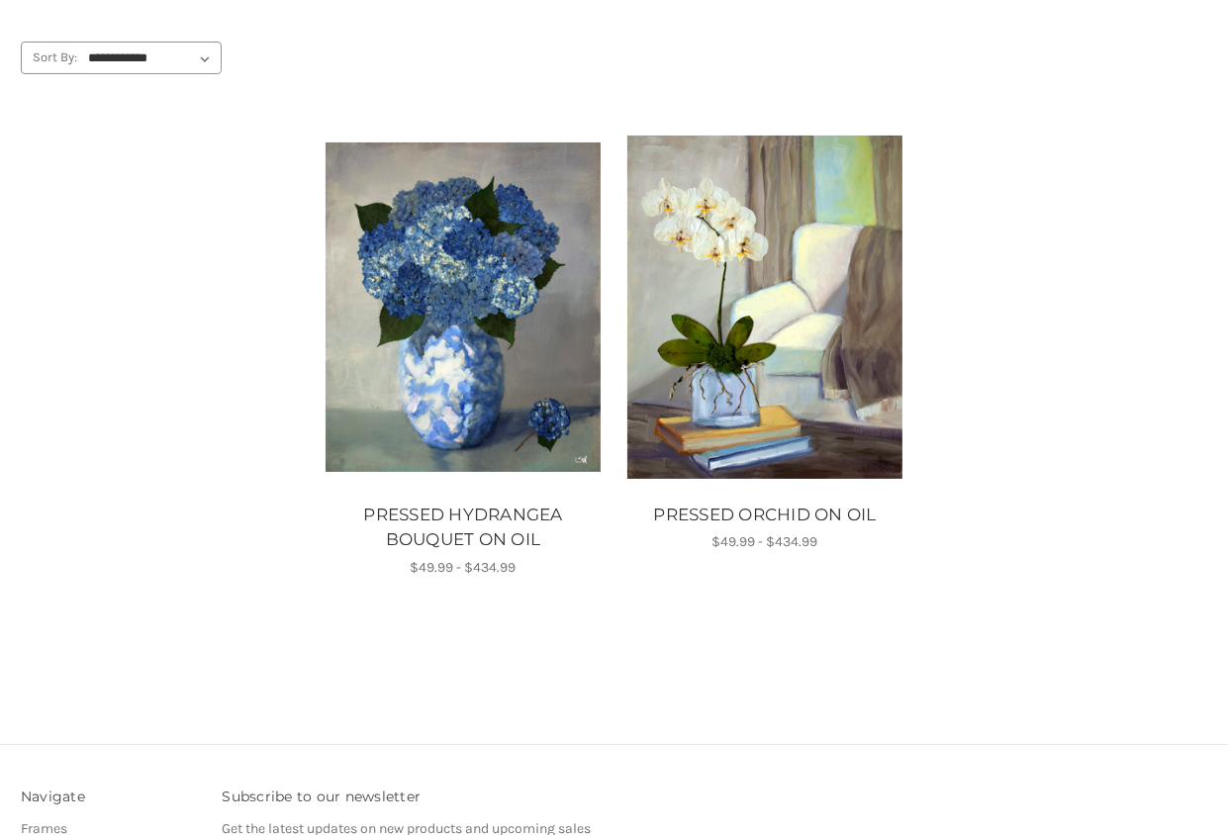
scroll to position [191, 0]
